Goal: Transaction & Acquisition: Purchase product/service

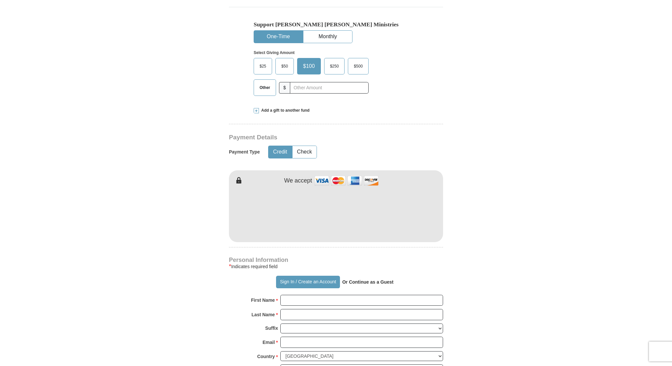
scroll to position [198, 0]
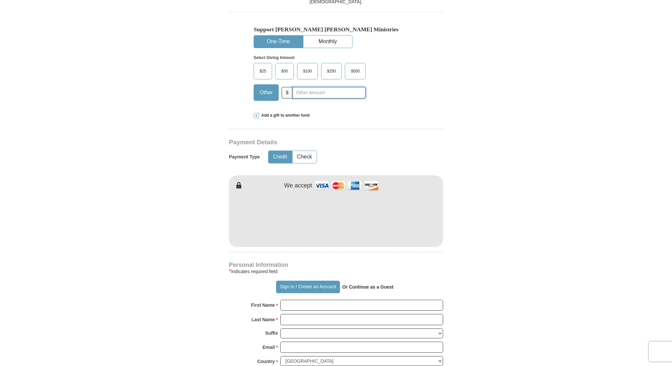
click at [304, 91] on input "text" at bounding box center [328, 93] width 73 height 12
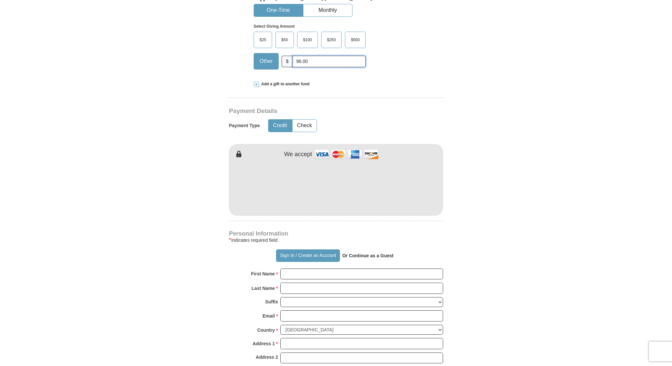
scroll to position [231, 0]
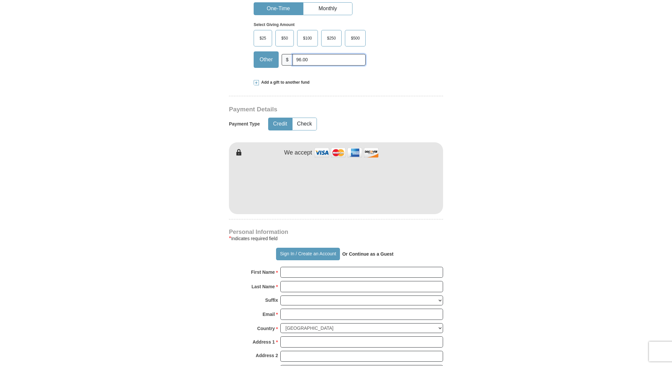
type input "96.00"
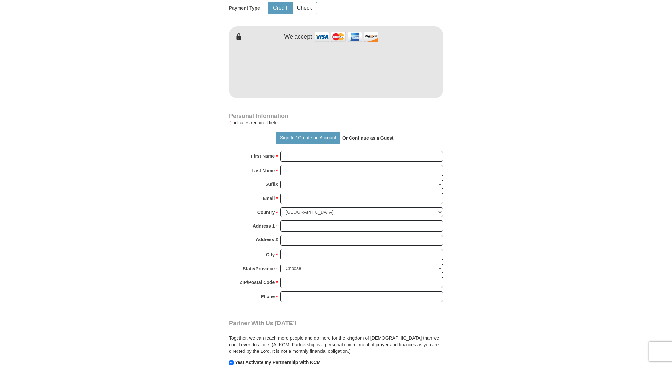
scroll to position [362, 0]
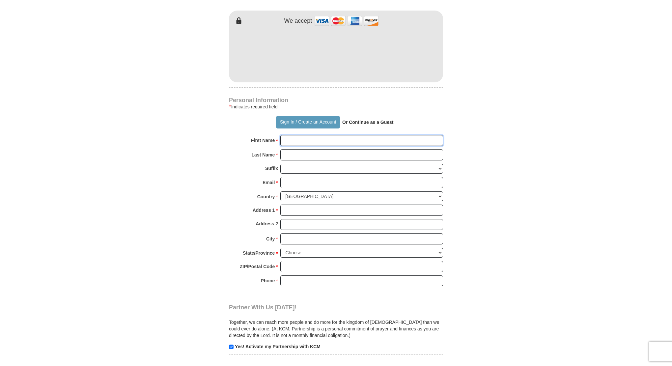
click at [309, 142] on input "First Name *" at bounding box center [361, 140] width 163 height 11
type input "[PERSON_NAME]"
click at [303, 156] on input "Last Name *" at bounding box center [361, 154] width 163 height 11
type input "[PERSON_NAME]"
click at [304, 181] on input "Email *" at bounding box center [361, 182] width 163 height 11
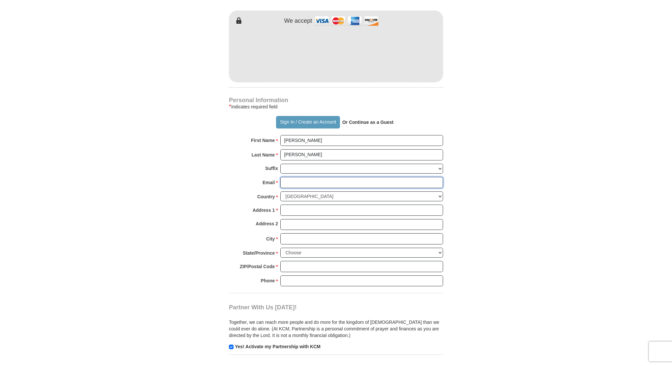
type input "[EMAIL_ADDRESS][DOMAIN_NAME]"
click at [300, 207] on input "Address 1 *" at bounding box center [361, 210] width 163 height 11
type input "[STREET_ADDRESS]"
click at [297, 236] on input "City *" at bounding box center [361, 238] width 163 height 11
type input "Broken Arrow"
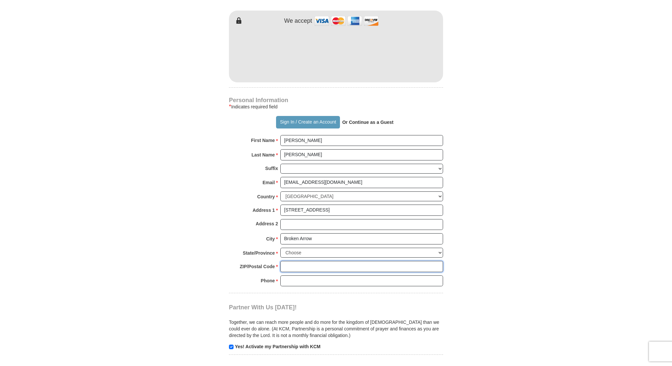
click at [298, 262] on input "ZIP/Postal Code *" at bounding box center [361, 266] width 163 height 11
type input "74014"
click at [314, 280] on input "Phone * *" at bounding box center [361, 280] width 163 height 11
type input "[PHONE_NUMBER]"
click at [230, 344] on input "checkbox" at bounding box center [231, 346] width 5 height 5
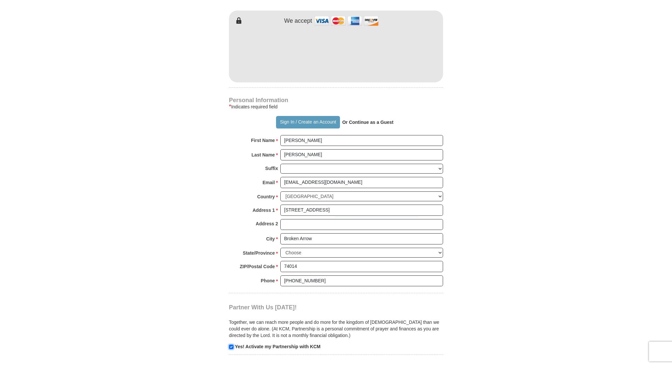
checkbox input "false"
click at [297, 252] on select "Choose [US_STATE] [US_STATE] [US_STATE] [US_STATE] [US_STATE] Armed Forces Amer…" at bounding box center [361, 253] width 163 height 10
select select "OK"
click at [280, 248] on select "Choose [US_STATE] [US_STATE] [US_STATE] [US_STATE] [US_STATE] Armed Forces Amer…" at bounding box center [361, 253] width 163 height 10
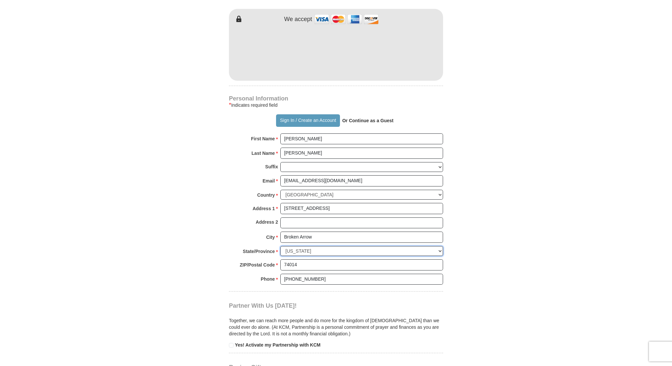
scroll to position [527, 0]
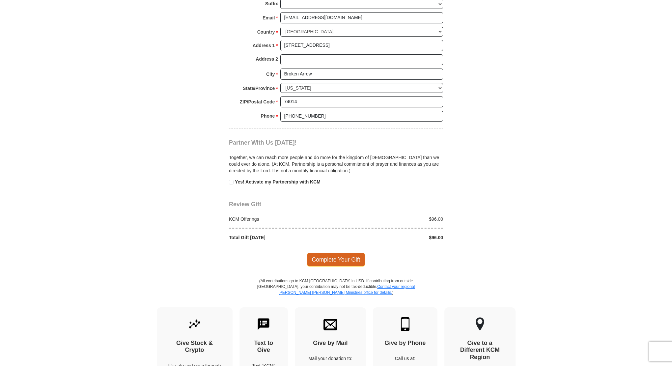
click at [316, 258] on span "Complete Your Gift" at bounding box center [336, 260] width 58 height 14
